Goal: Transaction & Acquisition: Purchase product/service

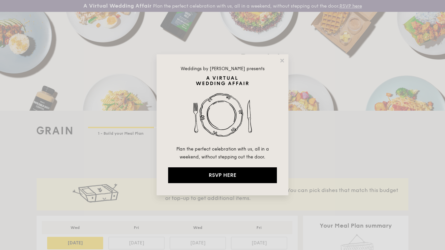
click at [280, 64] on div "Weddings by [PERSON_NAME] presents Plan the perfect celebration with us, all in…" at bounding box center [223, 124] width 132 height 141
click at [280, 62] on icon at bounding box center [282, 61] width 4 height 4
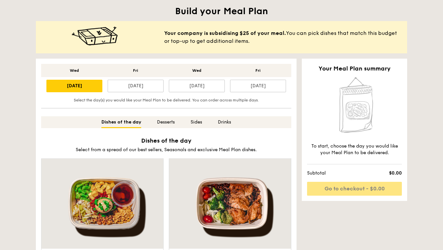
scroll to position [163, 0]
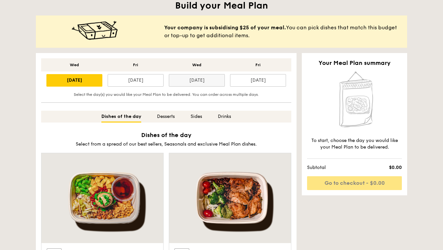
click at [191, 83] on div "[DATE]" at bounding box center [197, 80] width 56 height 13
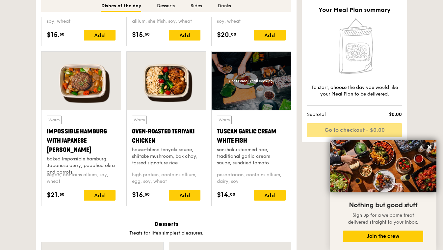
scroll to position [600, 0]
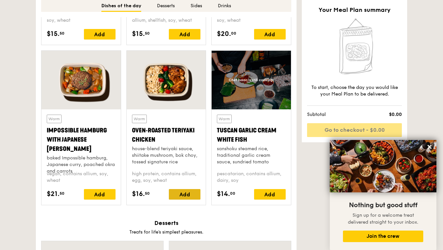
click at [194, 197] on div "Add" at bounding box center [185, 194] width 32 height 11
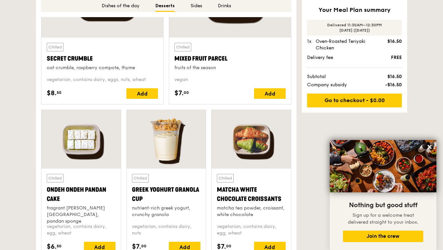
scroll to position [904, 0]
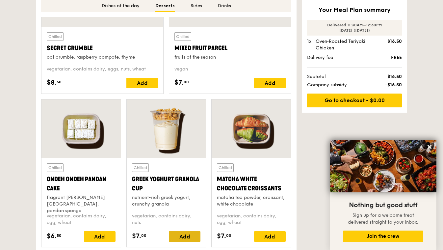
click at [182, 238] on div "Add" at bounding box center [185, 236] width 32 height 11
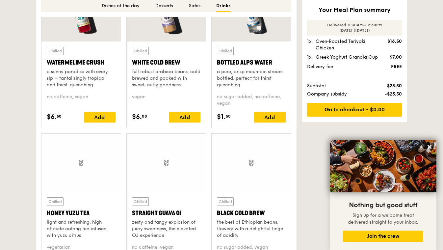
scroll to position [1742, 0]
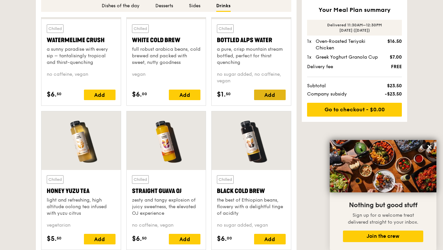
click at [272, 98] on div "Add" at bounding box center [270, 95] width 32 height 11
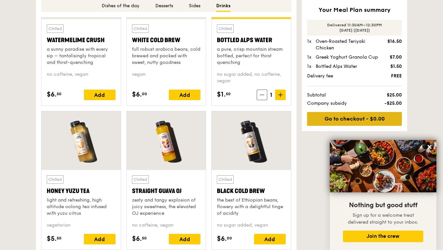
click at [352, 124] on link "Go to checkout - $0.00" at bounding box center [354, 119] width 95 height 14
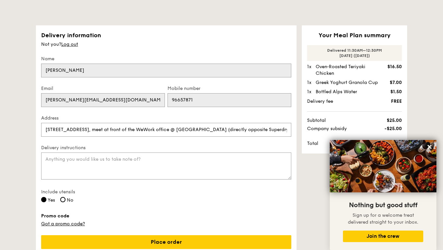
scroll to position [124, 0]
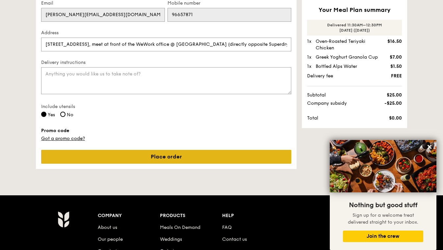
click at [218, 158] on link "Place order" at bounding box center [166, 157] width 250 height 14
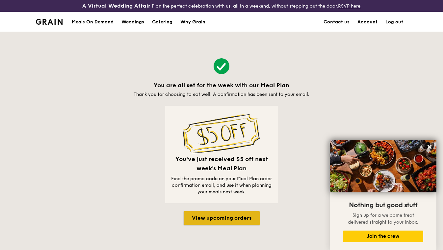
click at [219, 220] on link "View upcoming orders" at bounding box center [222, 218] width 76 height 14
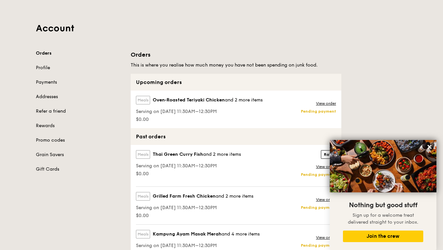
scroll to position [35, 0]
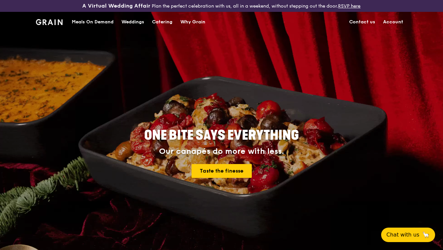
click at [392, 22] on link "Account" at bounding box center [394, 22] width 28 height 20
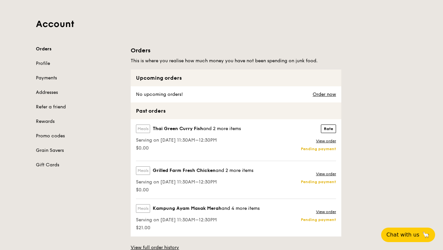
scroll to position [46, 0]
